Goal: Task Accomplishment & Management: Use online tool/utility

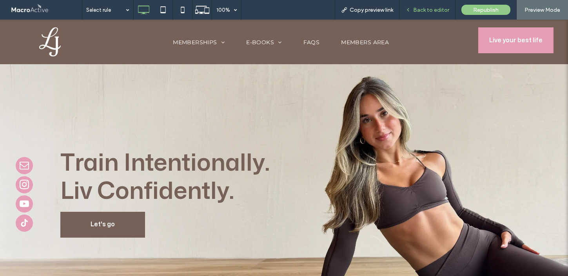
click at [423, 13] on div "Back to editor" at bounding box center [427, 10] width 56 height 20
click at [429, 9] on span "Back to editor" at bounding box center [431, 10] width 36 height 7
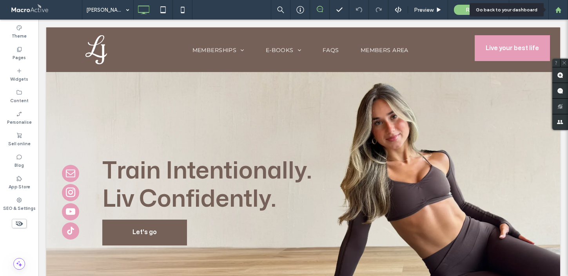
click at [561, 13] on div at bounding box center [558, 10] width 20 height 20
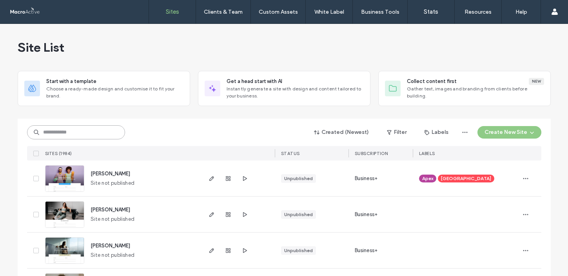
click at [82, 134] on input at bounding box center [76, 132] width 98 height 14
type input "*****"
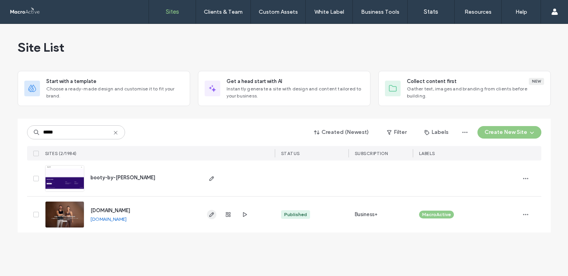
click at [210, 218] on icon "button" at bounding box center [212, 215] width 6 height 6
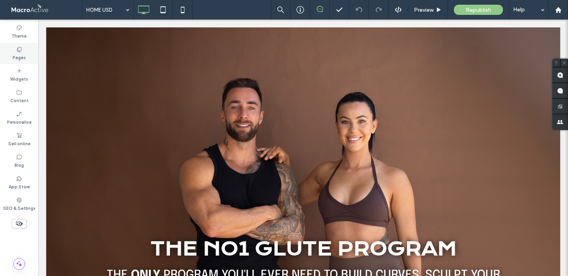
click at [22, 55] on label "Pages" at bounding box center [19, 57] width 13 height 9
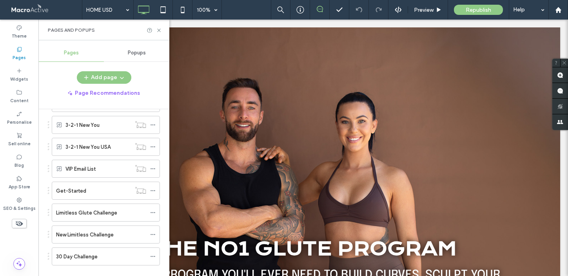
scroll to position [1075, 0]
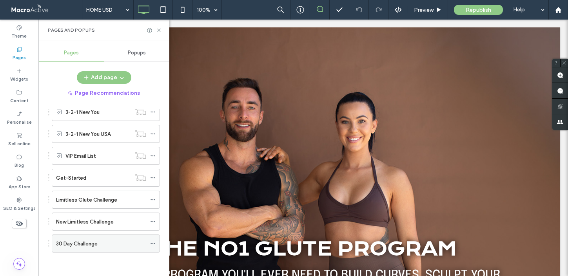
click at [112, 248] on div "30 Day Challenge" at bounding box center [101, 243] width 90 height 17
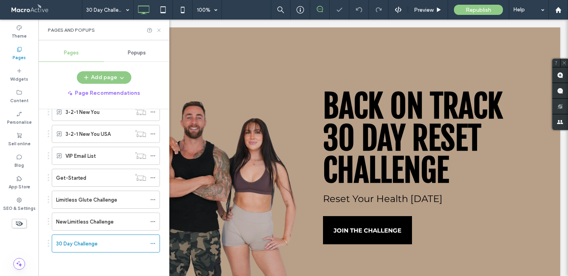
click at [160, 33] on icon at bounding box center [159, 30] width 6 height 6
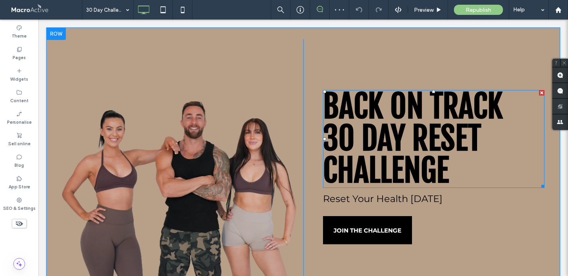
click at [406, 126] on strong "30 Day RESET CHALLENGE" at bounding box center [402, 155] width 158 height 72
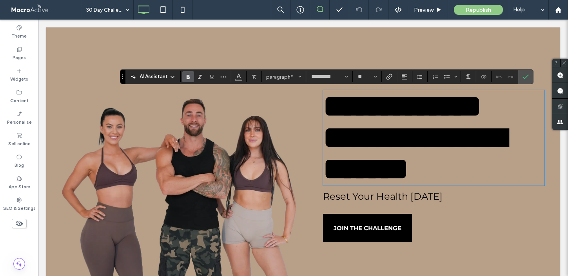
click at [296, 189] on div "Click To Paste" at bounding box center [182, 162] width 241 height 246
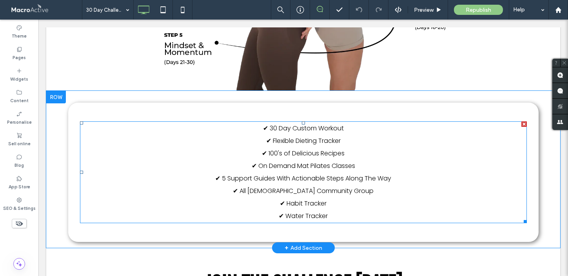
scroll to position [521, 0]
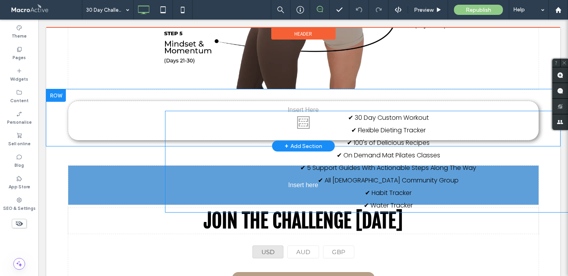
drag, startPoint x: 335, startPoint y: 213, endPoint x: 292, endPoint y: 202, distance: 43.7
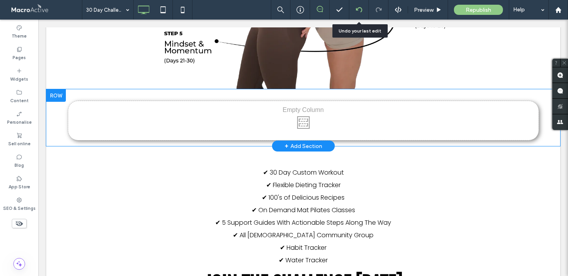
click at [362, 11] on div at bounding box center [358, 10] width 19 height 6
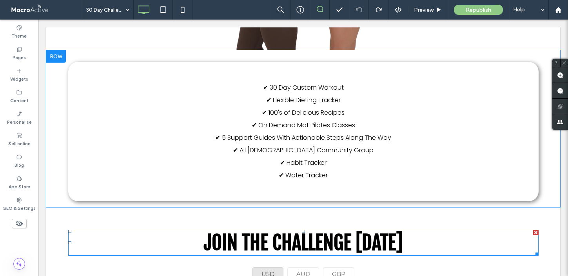
scroll to position [546, 0]
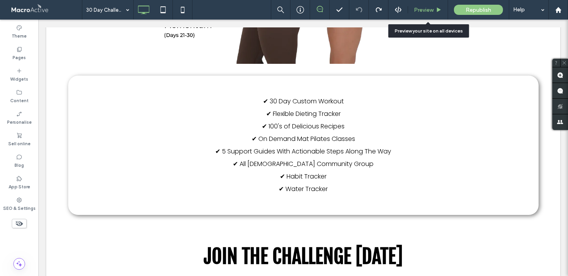
click at [428, 14] on div "Preview" at bounding box center [428, 10] width 40 height 20
click at [424, 9] on span "Preview" at bounding box center [424, 10] width 20 height 7
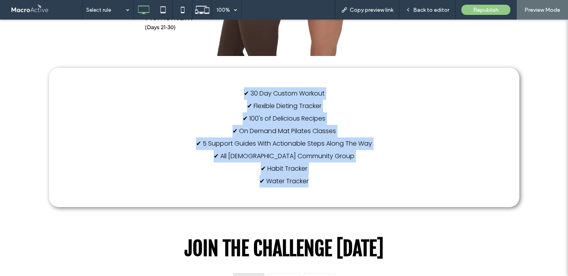
drag, startPoint x: 312, startPoint y: 182, endPoint x: 244, endPoint y: 91, distance: 113.8
click at [244, 91] on div "✔ 30 Day Custom Workout ✔ Flexible Dieting Tracker ✔ 100's of Delicious Recipes…" at bounding box center [284, 138] width 447 height 102
copy div "✔ 30 Day Custom Workout ✔ Flexible Dieting Tracker ✔ 100's of Delicious Recipes…"
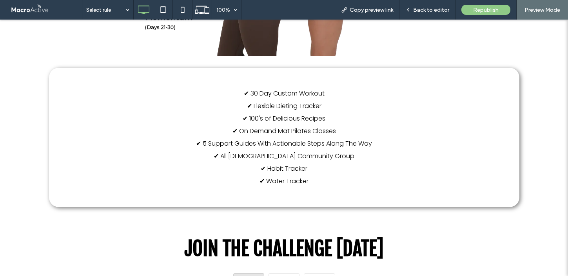
click at [294, 154] on span "✔ All Female Community Group" at bounding box center [284, 156] width 141 height 9
click at [434, 10] on span "Back to editor" at bounding box center [431, 10] width 36 height 7
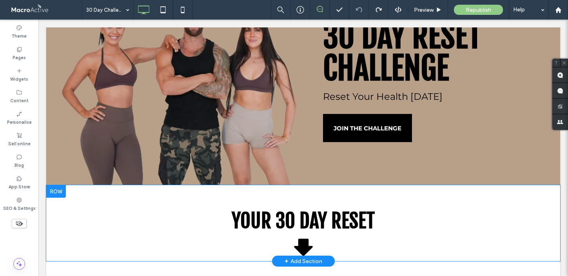
scroll to position [68, 0]
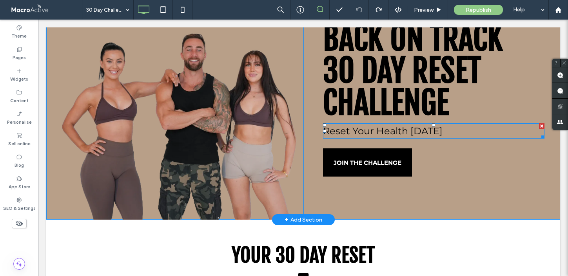
click at [403, 132] on span "Reset Your Health in 30 Days" at bounding box center [383, 130] width 120 height 11
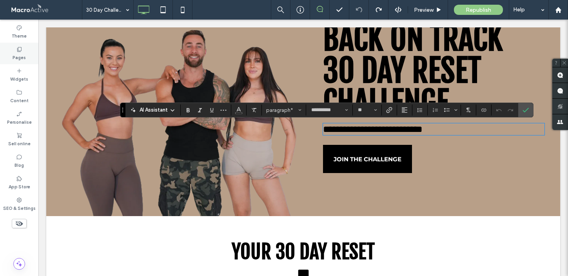
click at [11, 56] on div "Pages" at bounding box center [19, 54] width 38 height 22
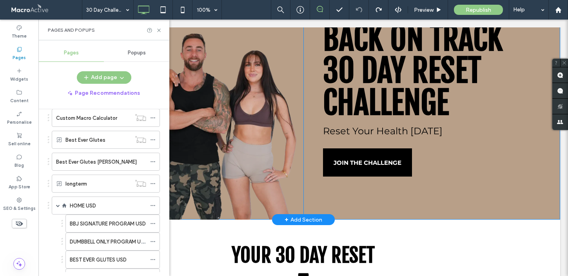
scroll to position [527, 0]
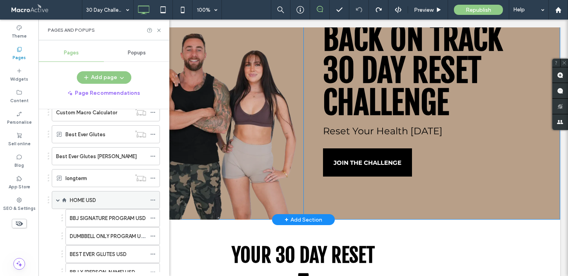
click at [118, 200] on div "HOME USD" at bounding box center [108, 200] width 76 height 8
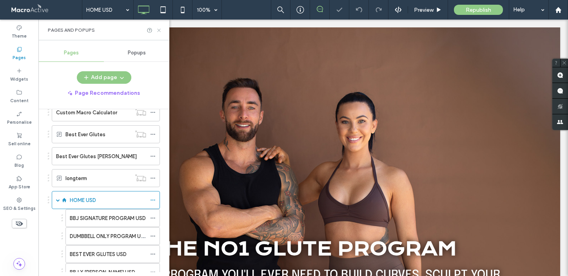
click at [158, 29] on use at bounding box center [158, 30] width 3 height 3
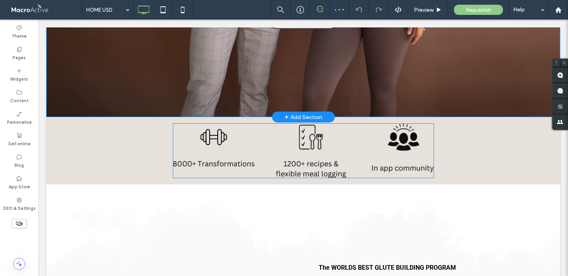
scroll to position [311, 0]
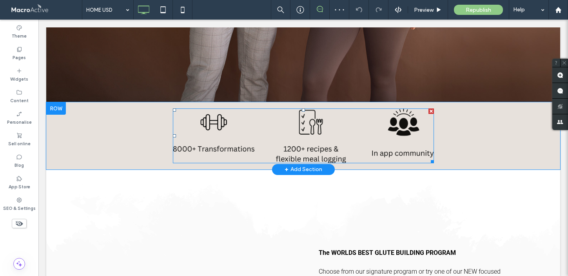
click at [215, 135] on img at bounding box center [303, 136] width 261 height 55
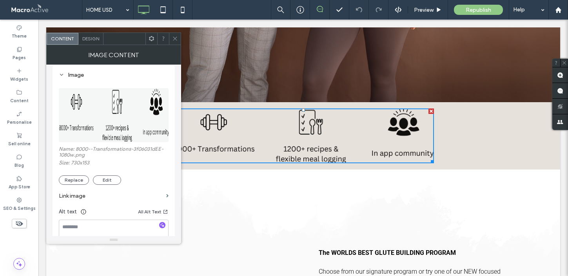
scroll to position [6, 0]
